Goal: Information Seeking & Learning: Learn about a topic

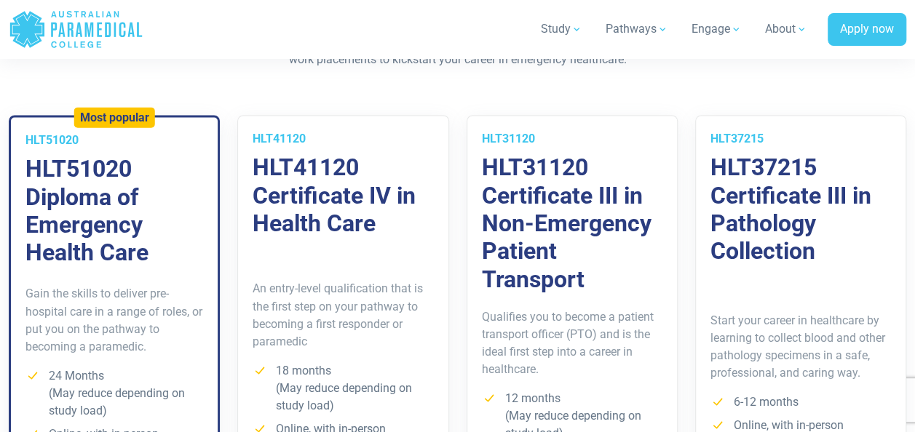
scroll to position [1049, 0]
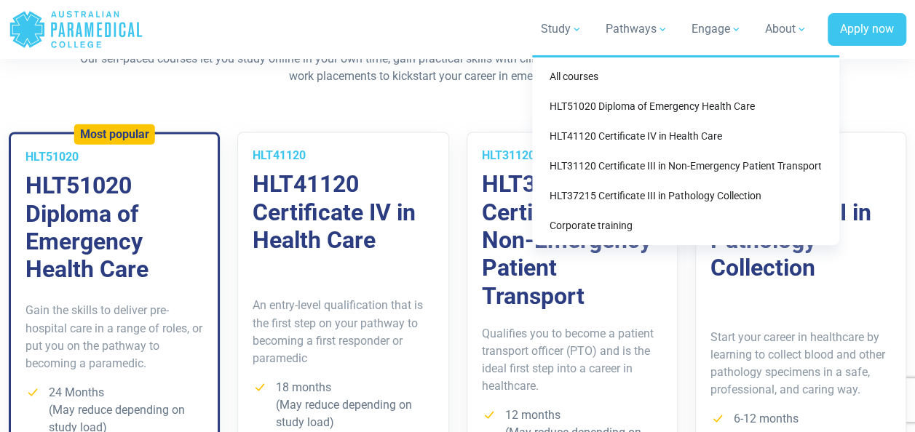
click at [566, 32] on link "Study" at bounding box center [561, 29] width 59 height 41
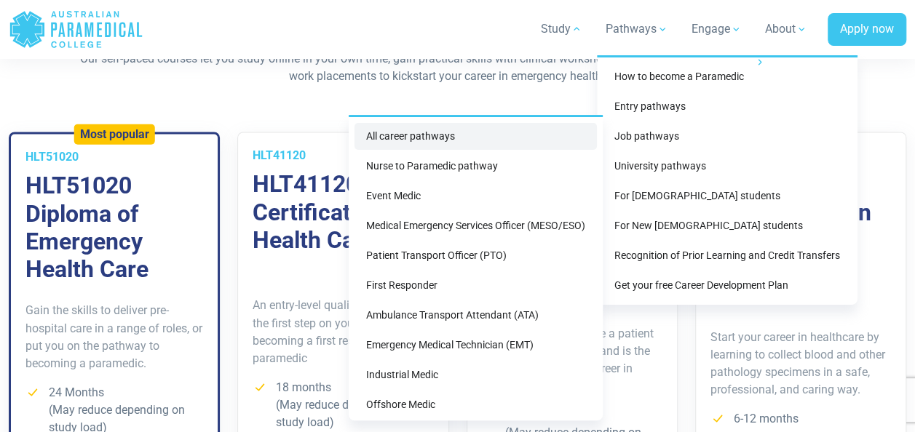
click at [549, 129] on link "All career pathways" at bounding box center [475, 136] width 242 height 27
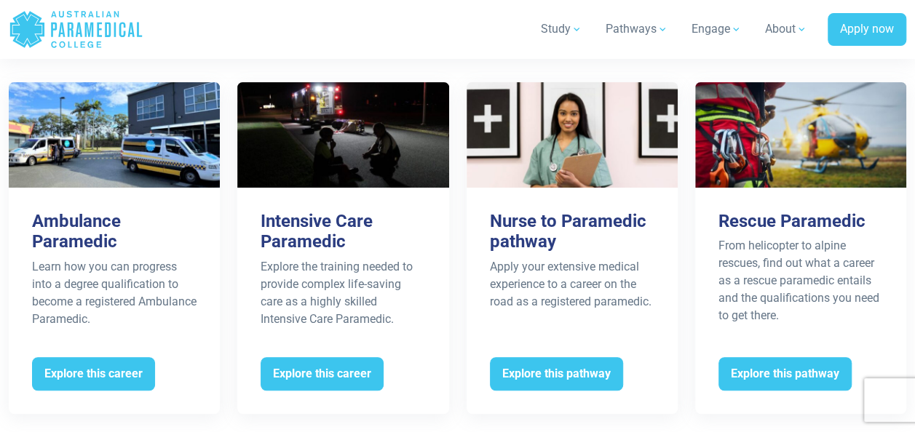
scroll to position [2970, 0]
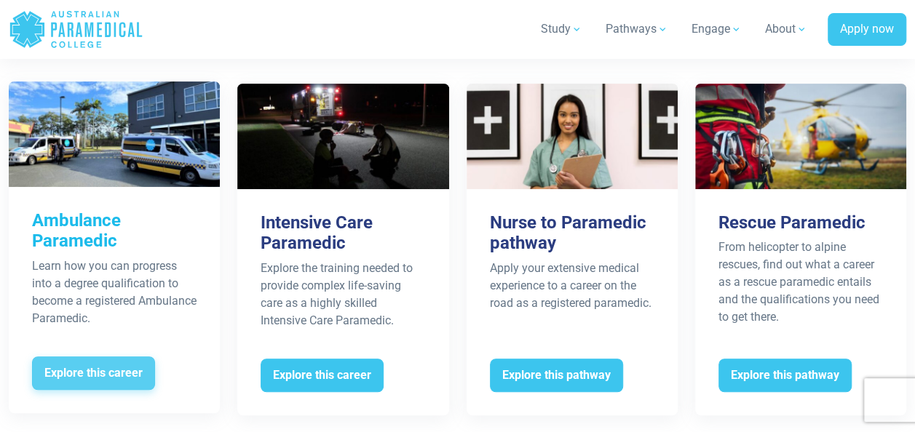
click at [92, 373] on span "Explore this career" at bounding box center [93, 373] width 123 height 33
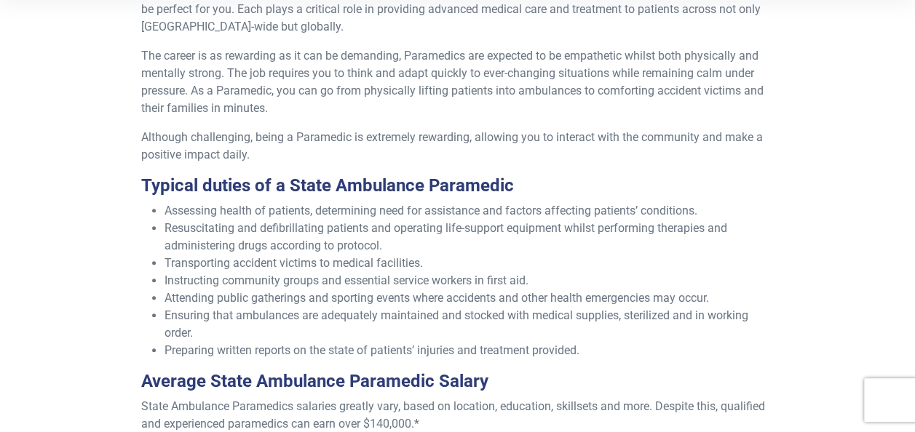
scroll to position [511, 0]
click at [92, 373] on div "If your true purpose is to help people, give back to your community and make a …" at bounding box center [457, 223] width 780 height 479
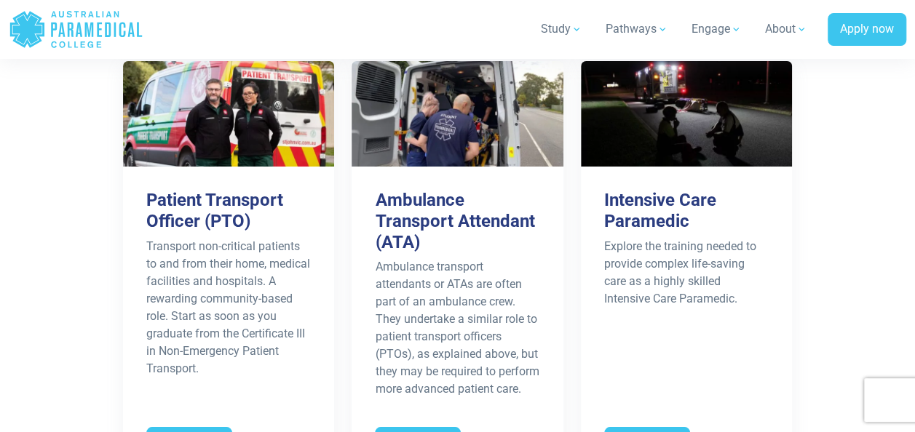
scroll to position [2546, 0]
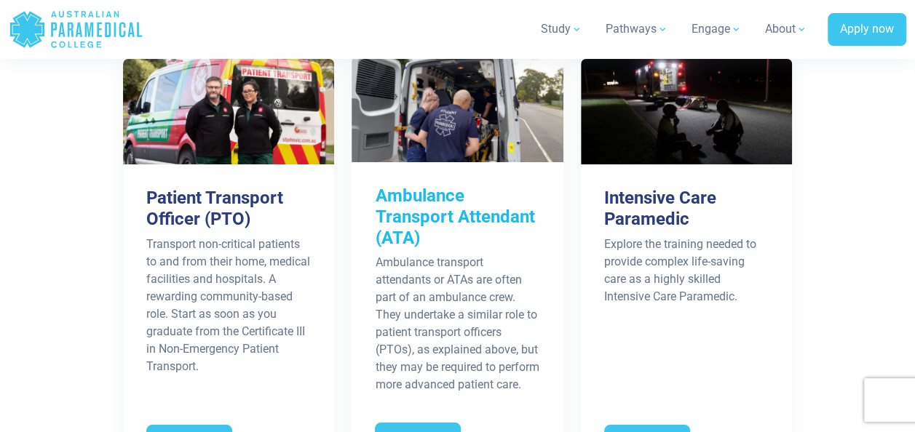
click at [395, 210] on h3 "Ambulance Transport Attendant (ATA)" at bounding box center [457, 217] width 164 height 63
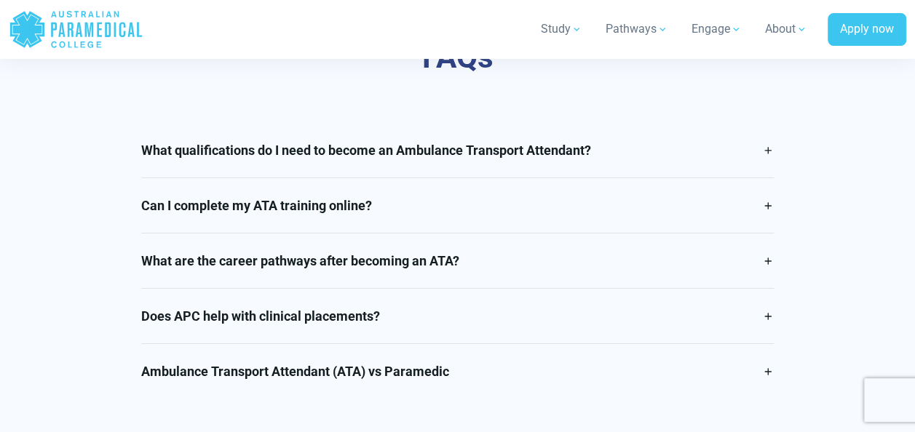
scroll to position [2476, 0]
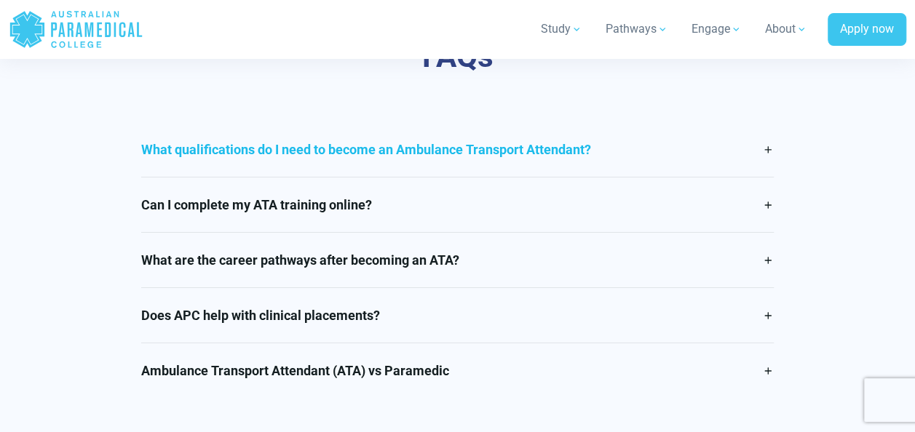
click at [334, 163] on link "What qualifications do I need to become an Ambulance Transport Attendant?" at bounding box center [457, 149] width 632 height 55
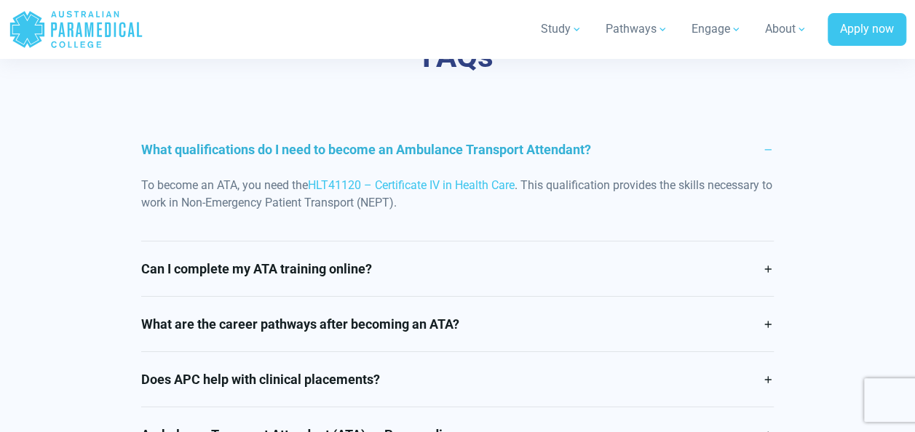
click at [334, 163] on link "What qualifications do I need to become an Ambulance Transport Attendant?" at bounding box center [457, 149] width 632 height 55
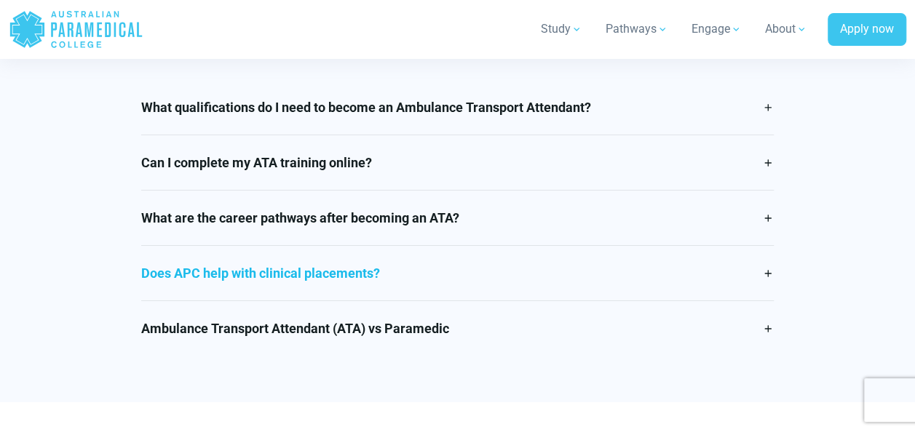
scroll to position [2532, 0]
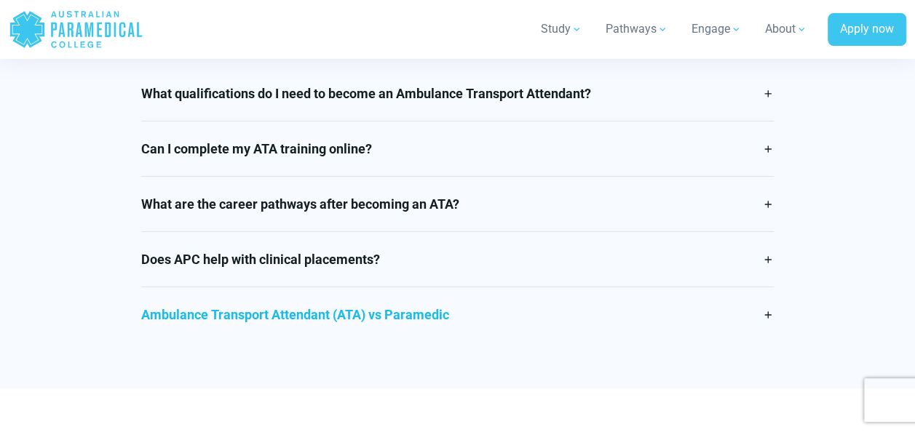
click at [373, 320] on link "Ambulance Transport Attendant (ATA) vs Paramedic" at bounding box center [457, 314] width 632 height 55
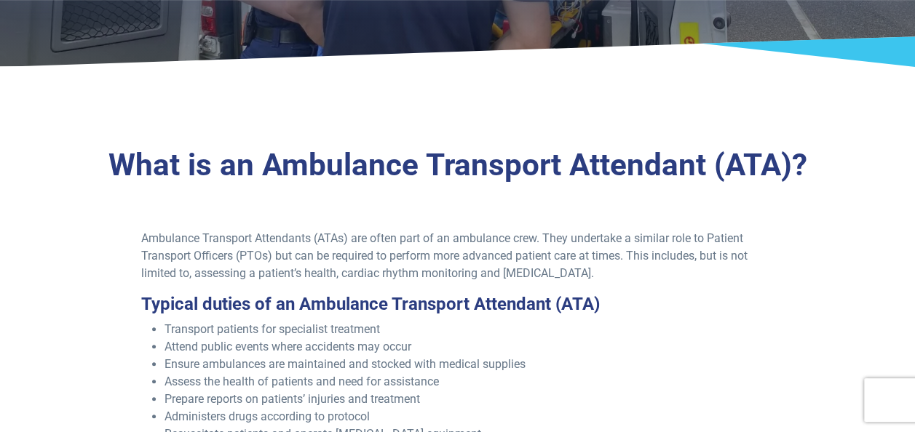
scroll to position [0, 0]
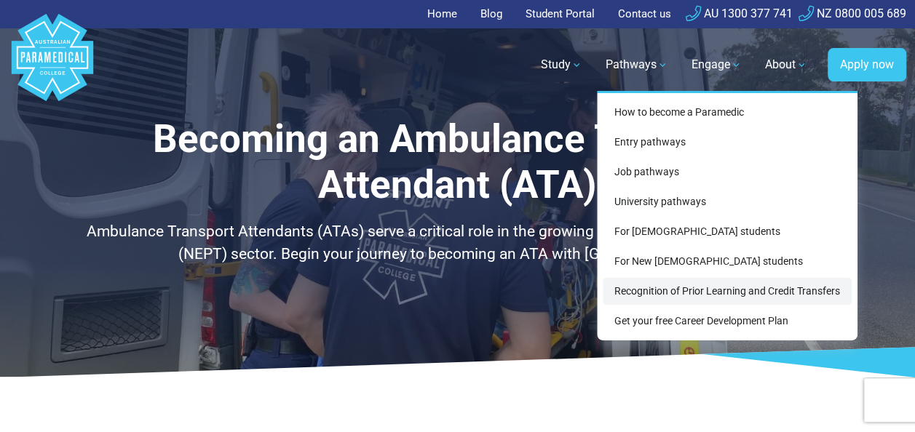
click at [635, 292] on link "Recognition of Prior Learning and Credit Transfers" at bounding box center [727, 291] width 249 height 27
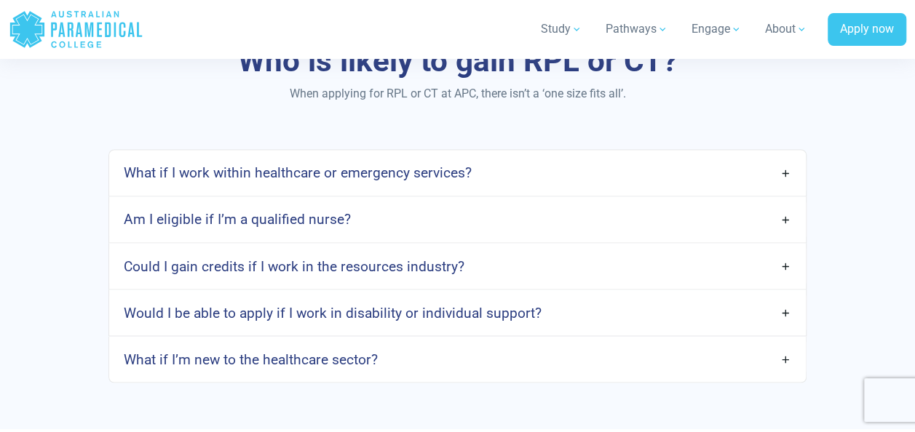
scroll to position [1130, 0]
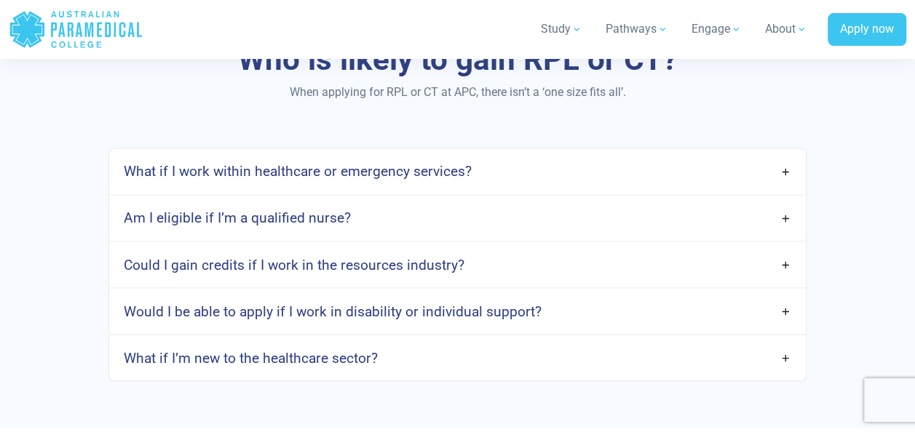
click at [608, 208] on link "Am I eligible if I’m a qualified nurse?" at bounding box center [457, 218] width 696 height 34
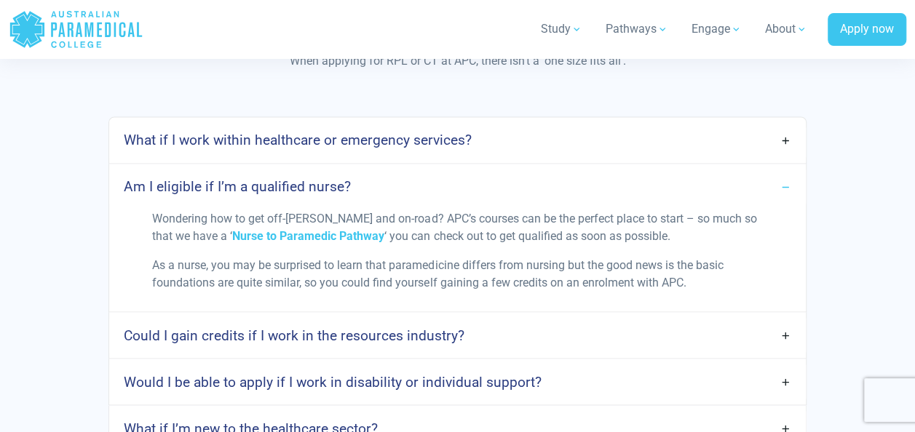
scroll to position [1162, 0]
click at [712, 191] on link "Am I eligible if I’m a qualified nurse?" at bounding box center [457, 186] width 696 height 34
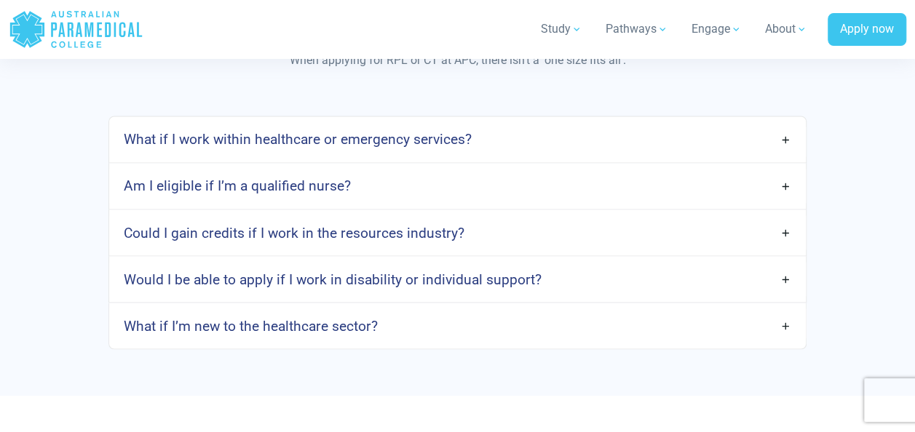
click at [719, 146] on link "What if I work within healthcare or emergency services?" at bounding box center [457, 139] width 696 height 34
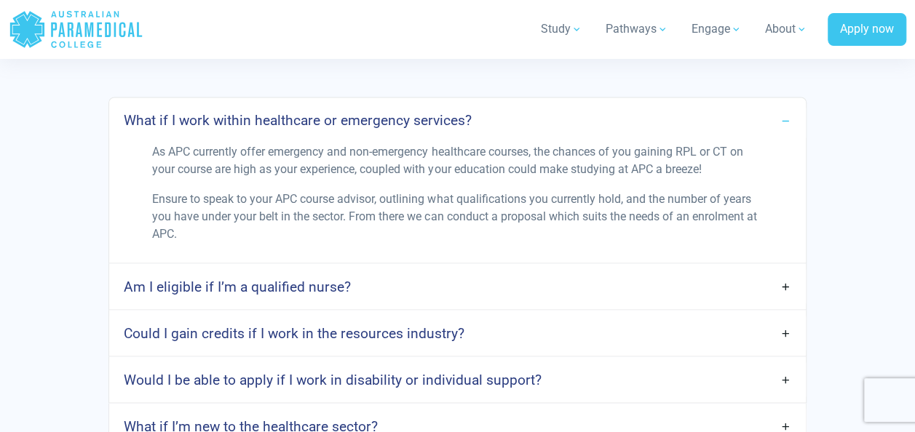
scroll to position [1182, 0]
click at [680, 122] on link "What if I work within healthcare or emergency services?" at bounding box center [457, 120] width 696 height 34
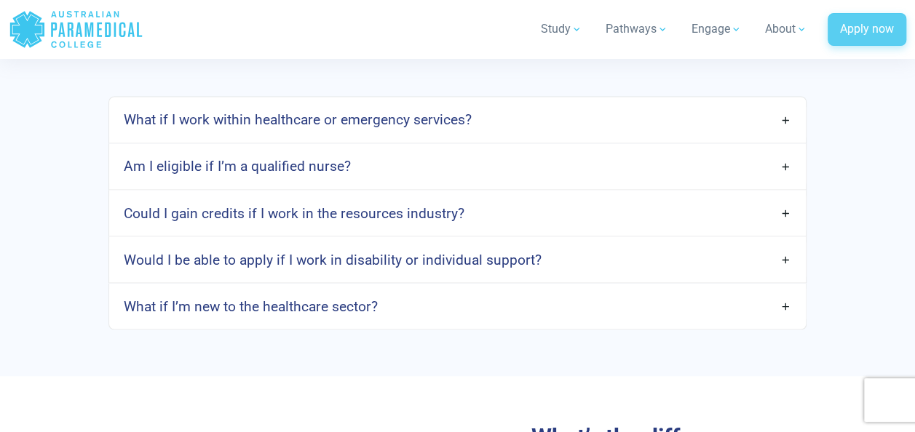
click at [851, 24] on link "Apply now" at bounding box center [866, 29] width 79 height 33
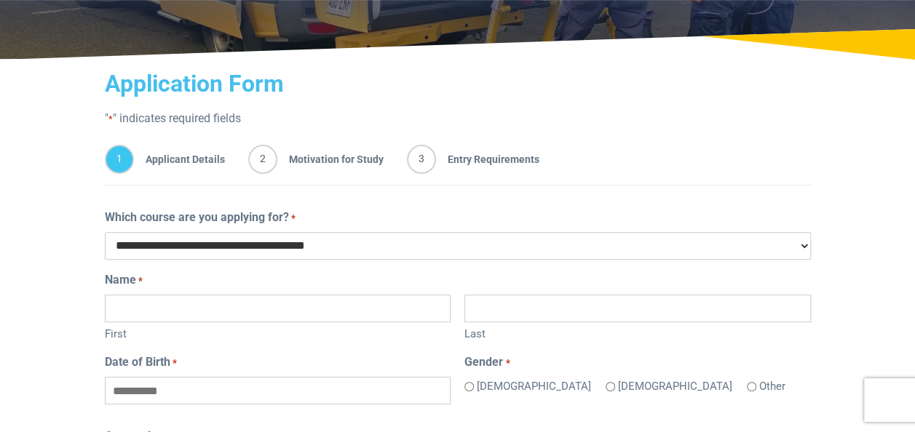
scroll to position [190, 0]
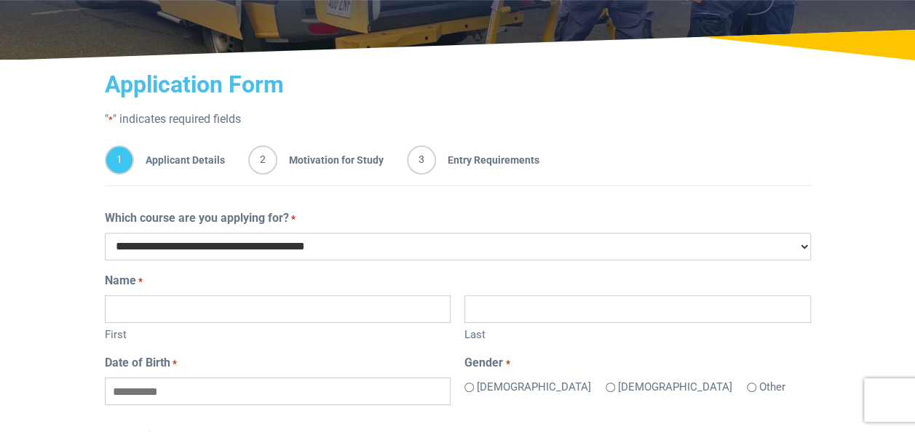
drag, startPoint x: 520, startPoint y: 263, endPoint x: 515, endPoint y: 245, distance: 18.7
click at [515, 245] on select "**********" at bounding box center [458, 247] width 706 height 28
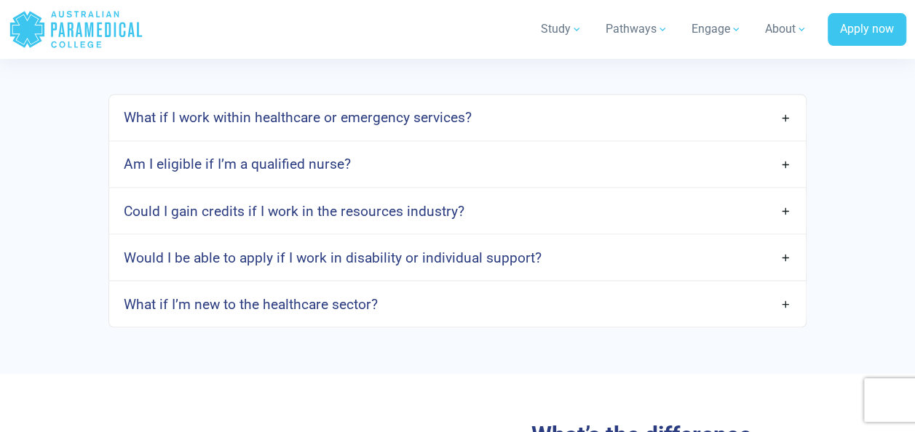
scroll to position [1182, 0]
